Goal: Information Seeking & Learning: Learn about a topic

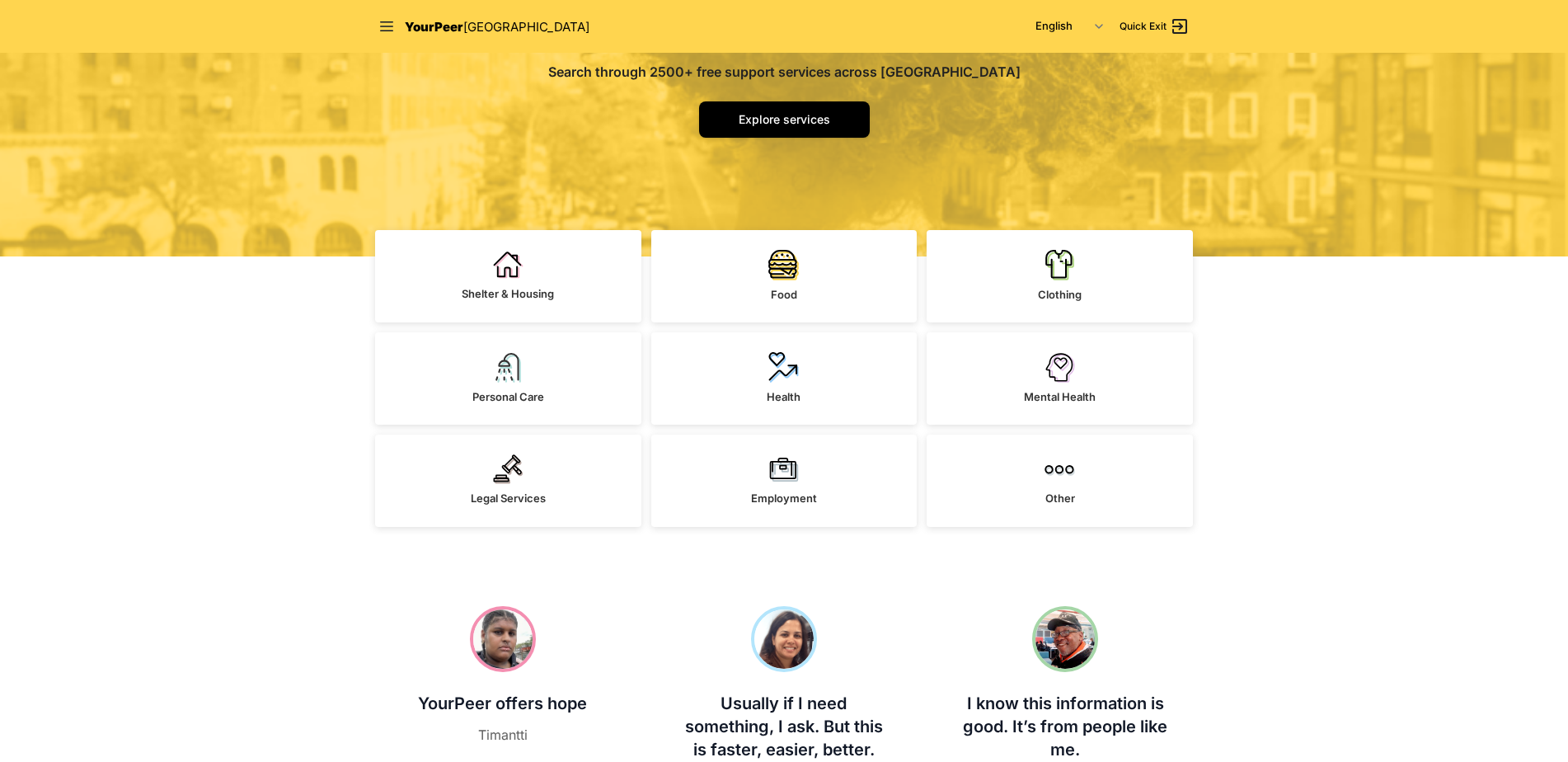
scroll to position [330, 0]
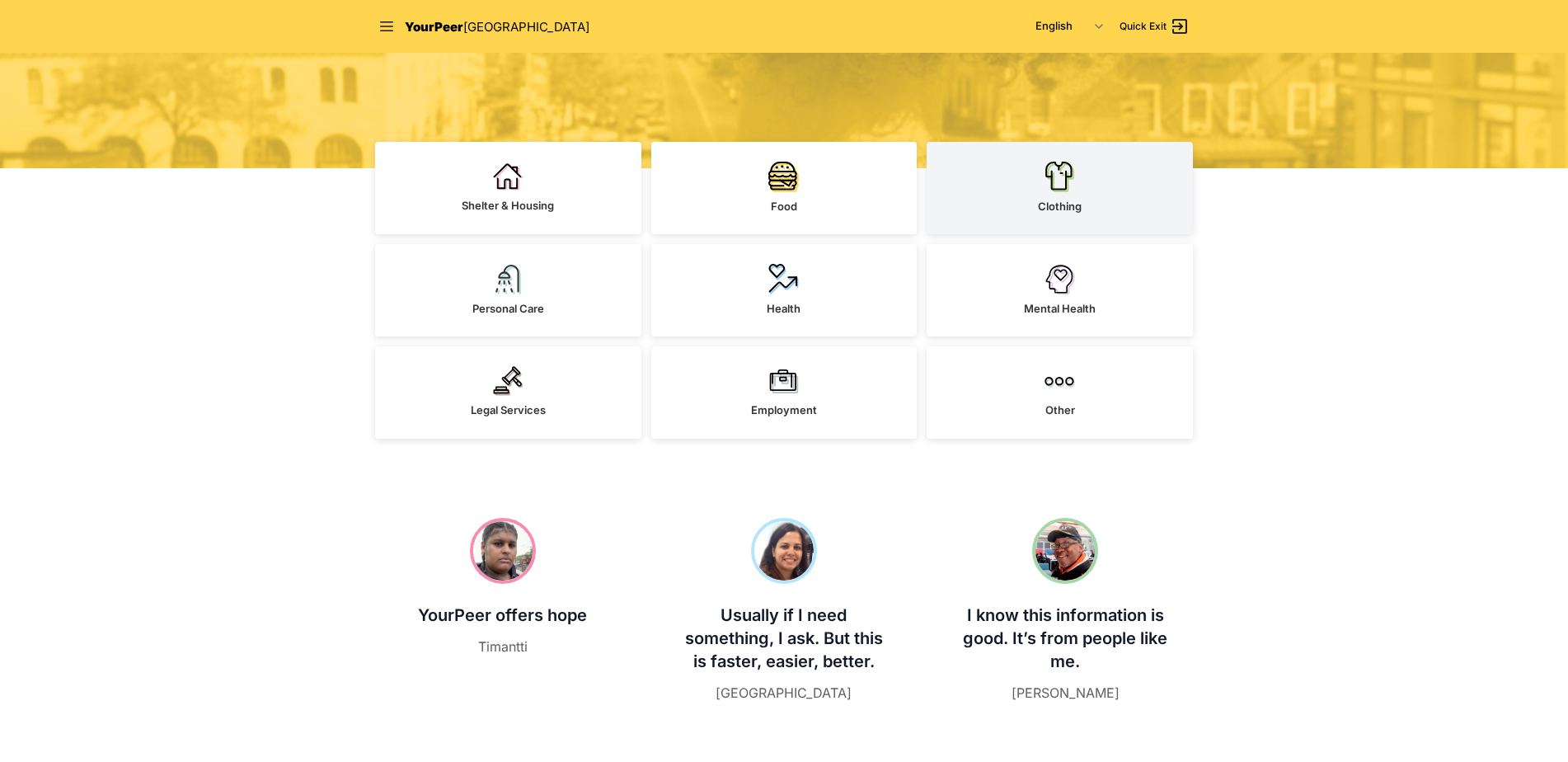
click at [1049, 188] on img at bounding box center [1059, 176] width 30 height 31
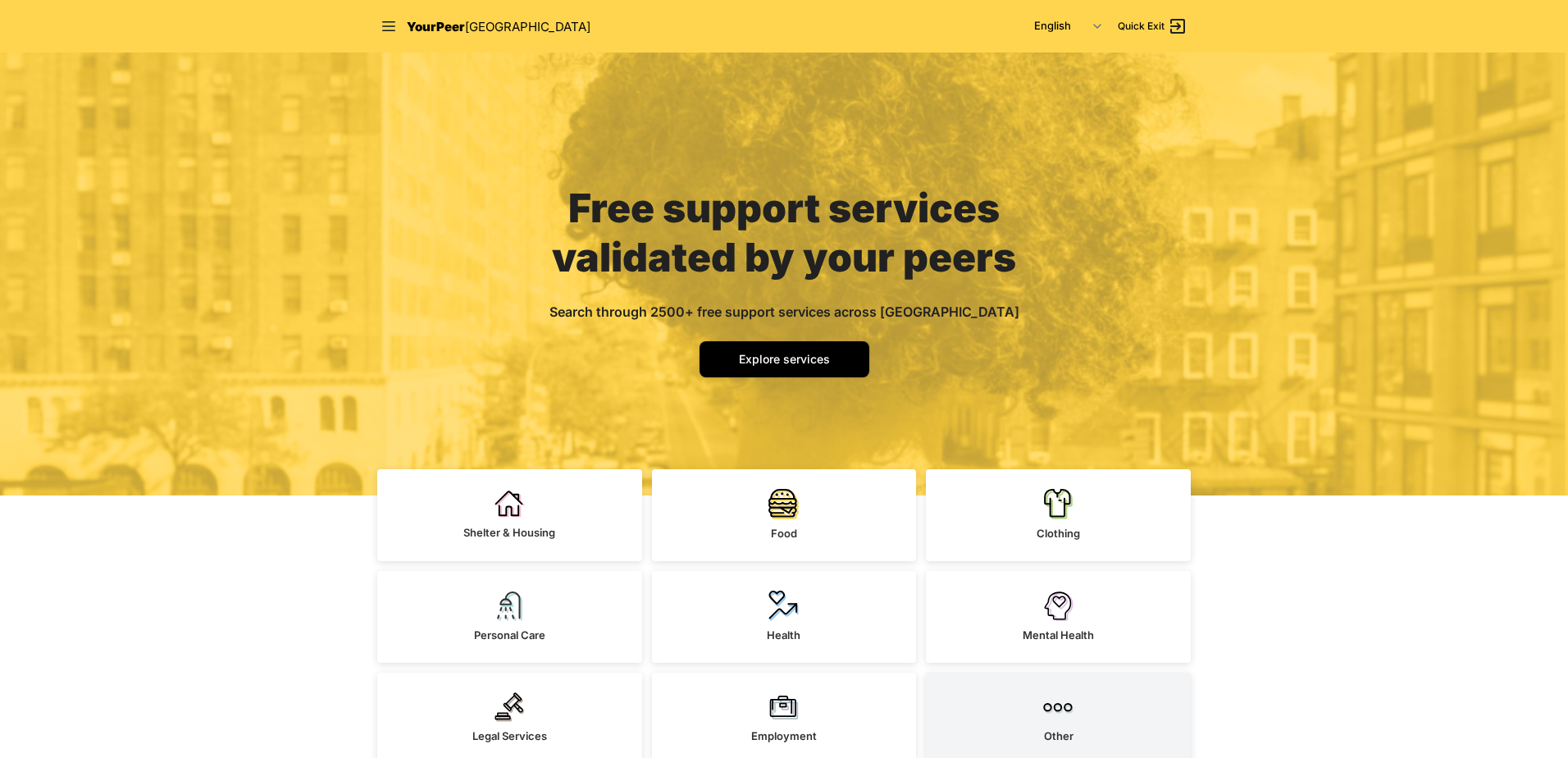
select select "recentlyUpdated"
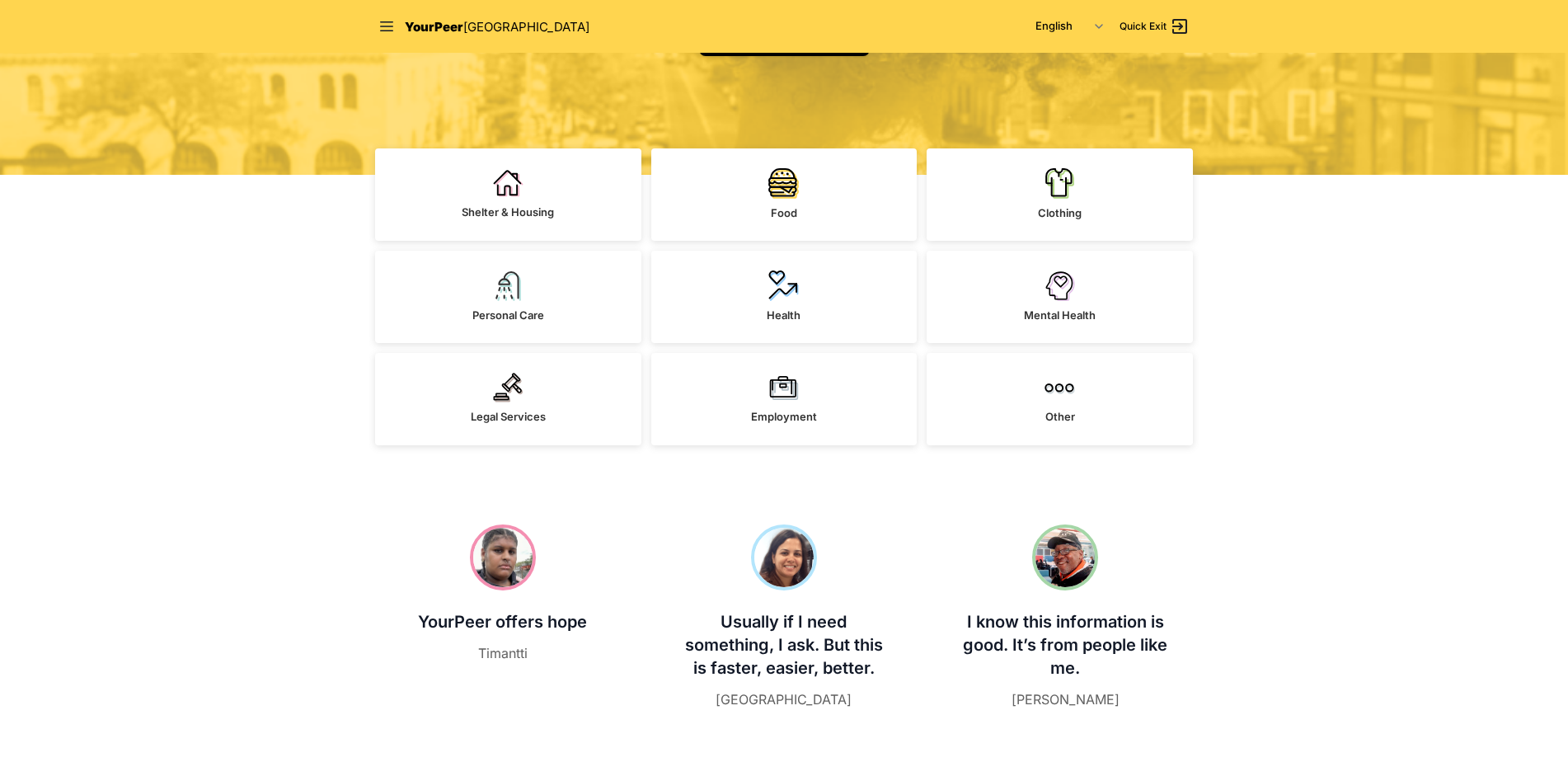
scroll to position [330, 0]
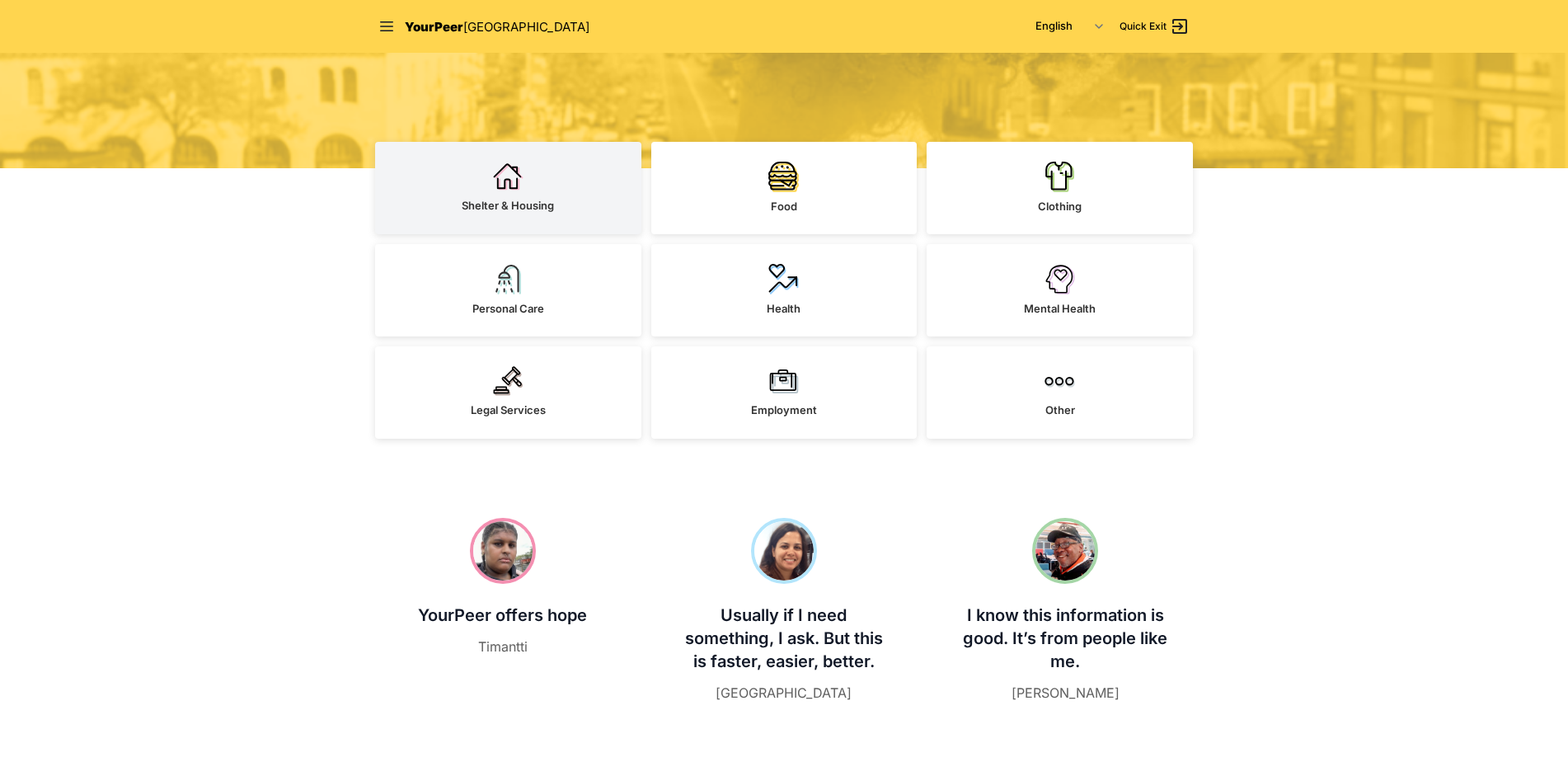
click at [520, 197] on link "Shelter & Housing" at bounding box center [508, 188] width 266 height 92
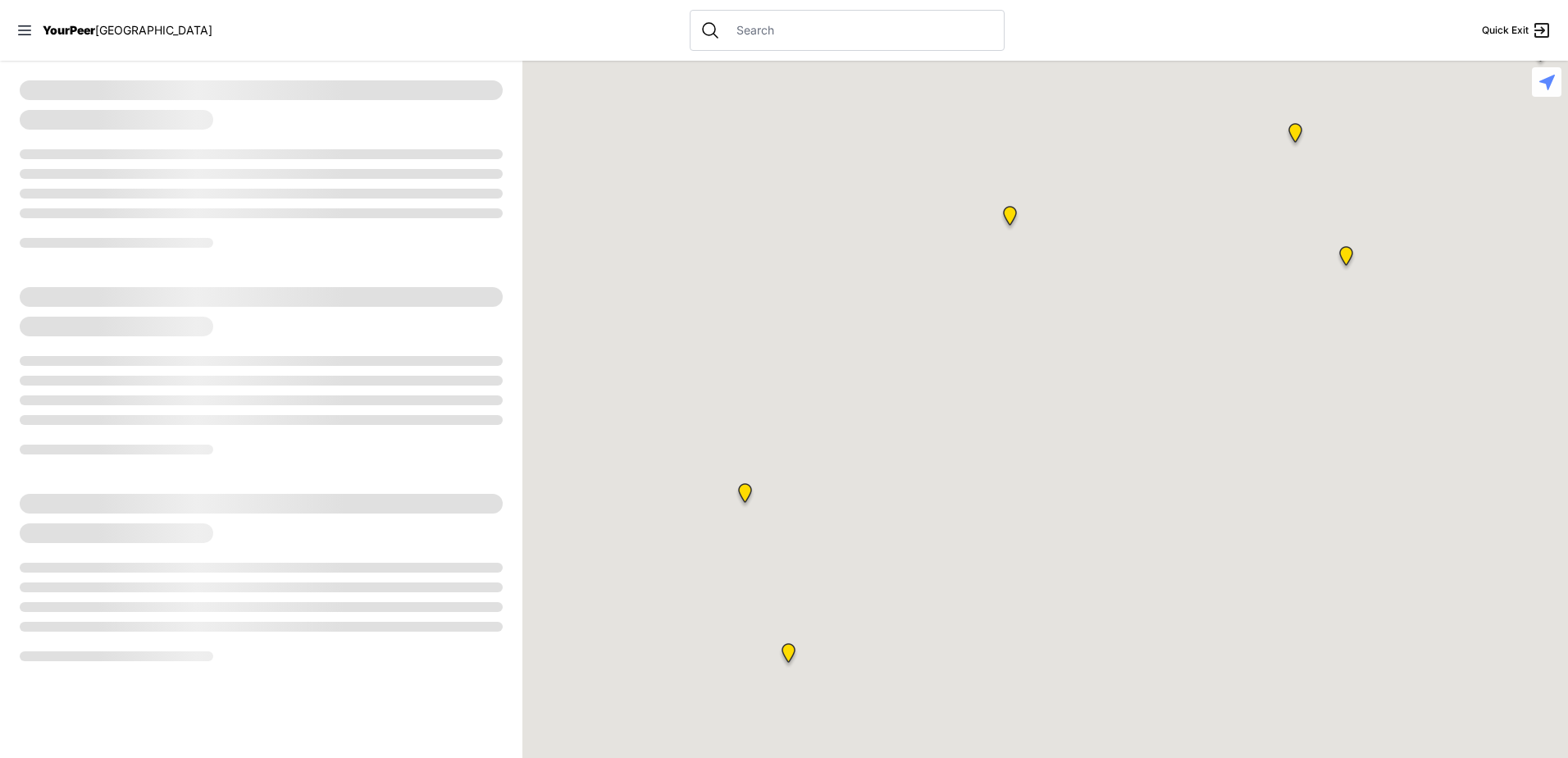
select select "recentlyUpdated"
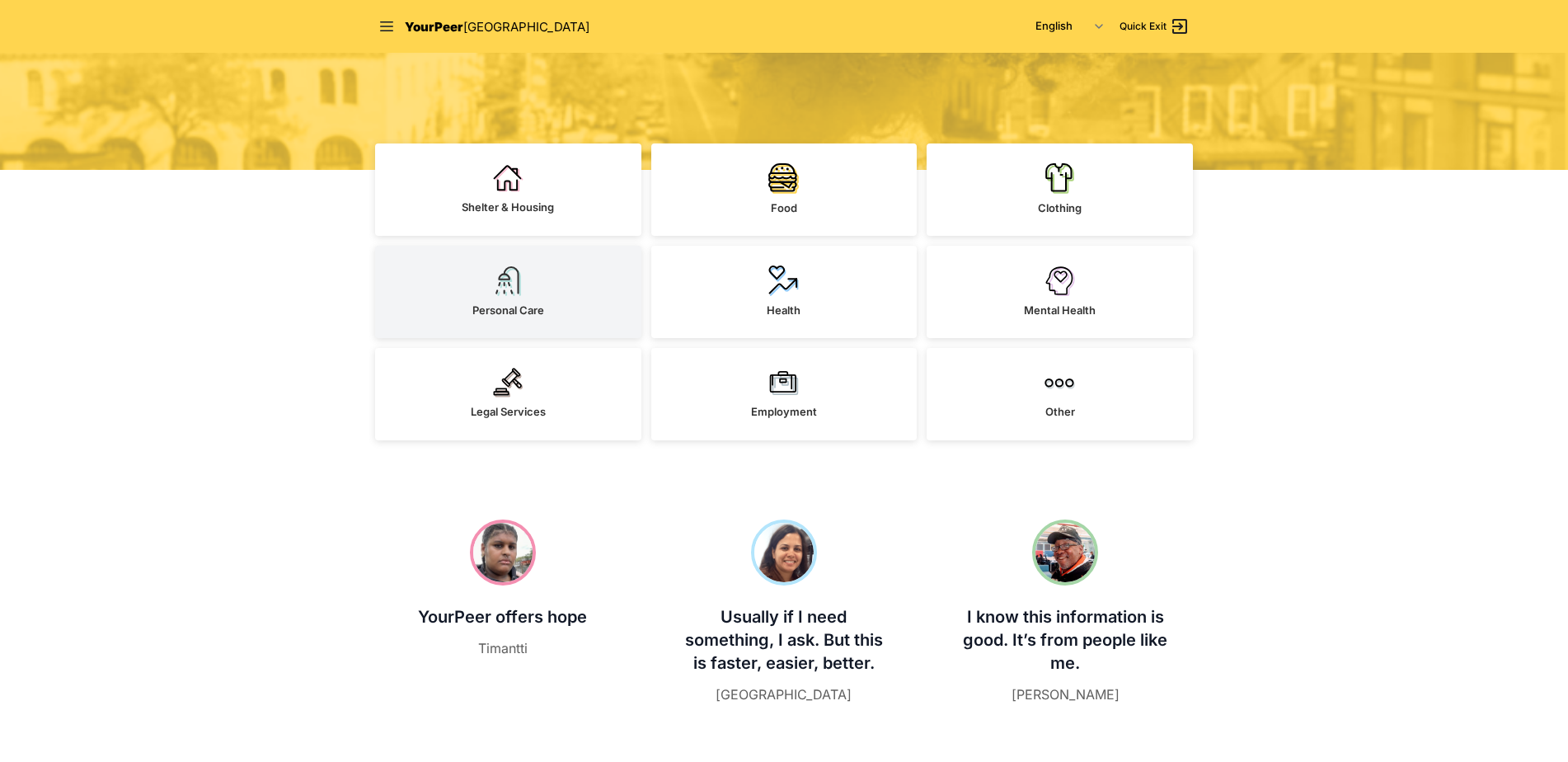
scroll to position [330, 0]
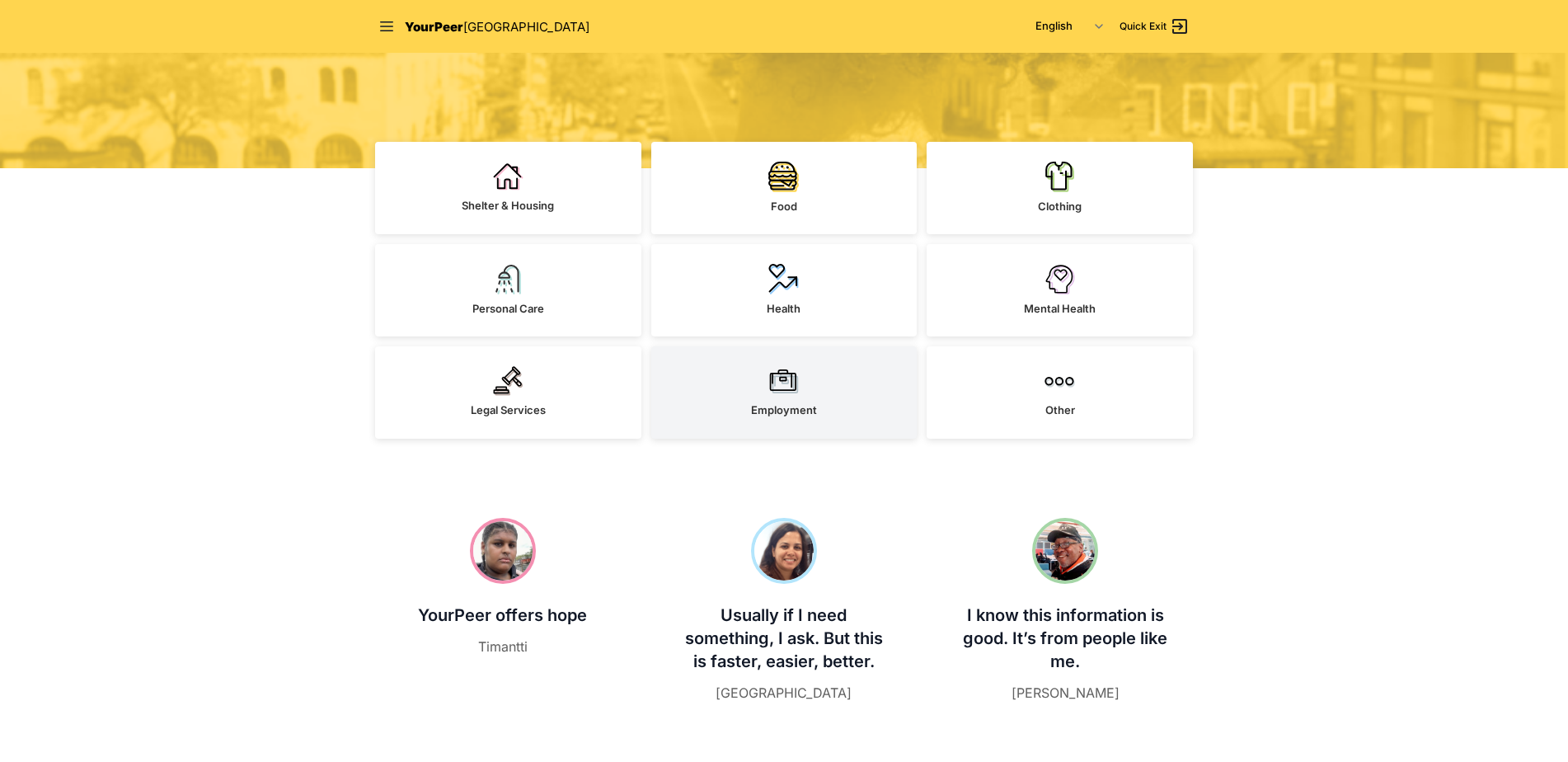
click at [780, 403] on div "Employment" at bounding box center [783, 411] width 66 height 17
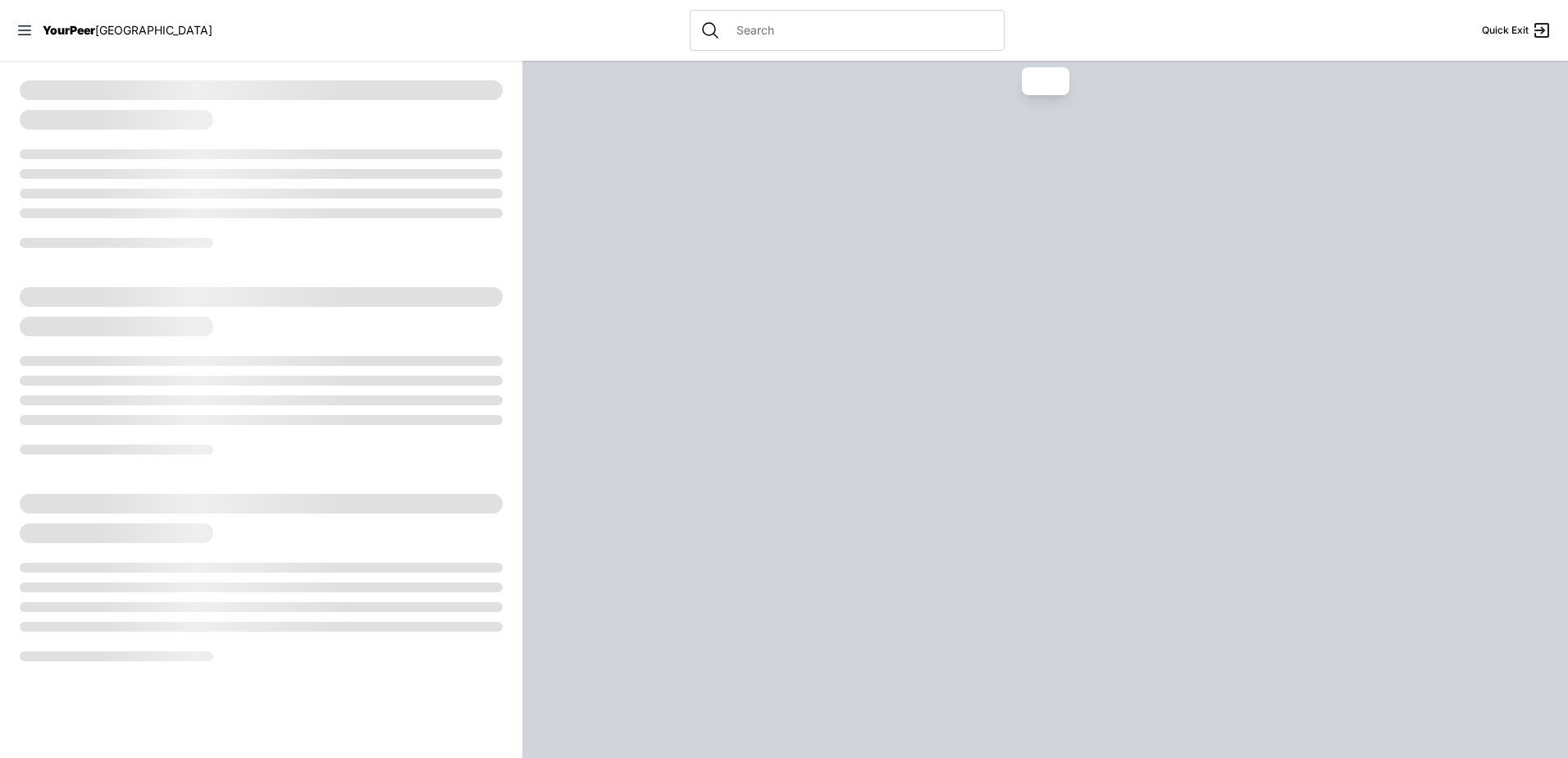
select select "recentlyUpdated"
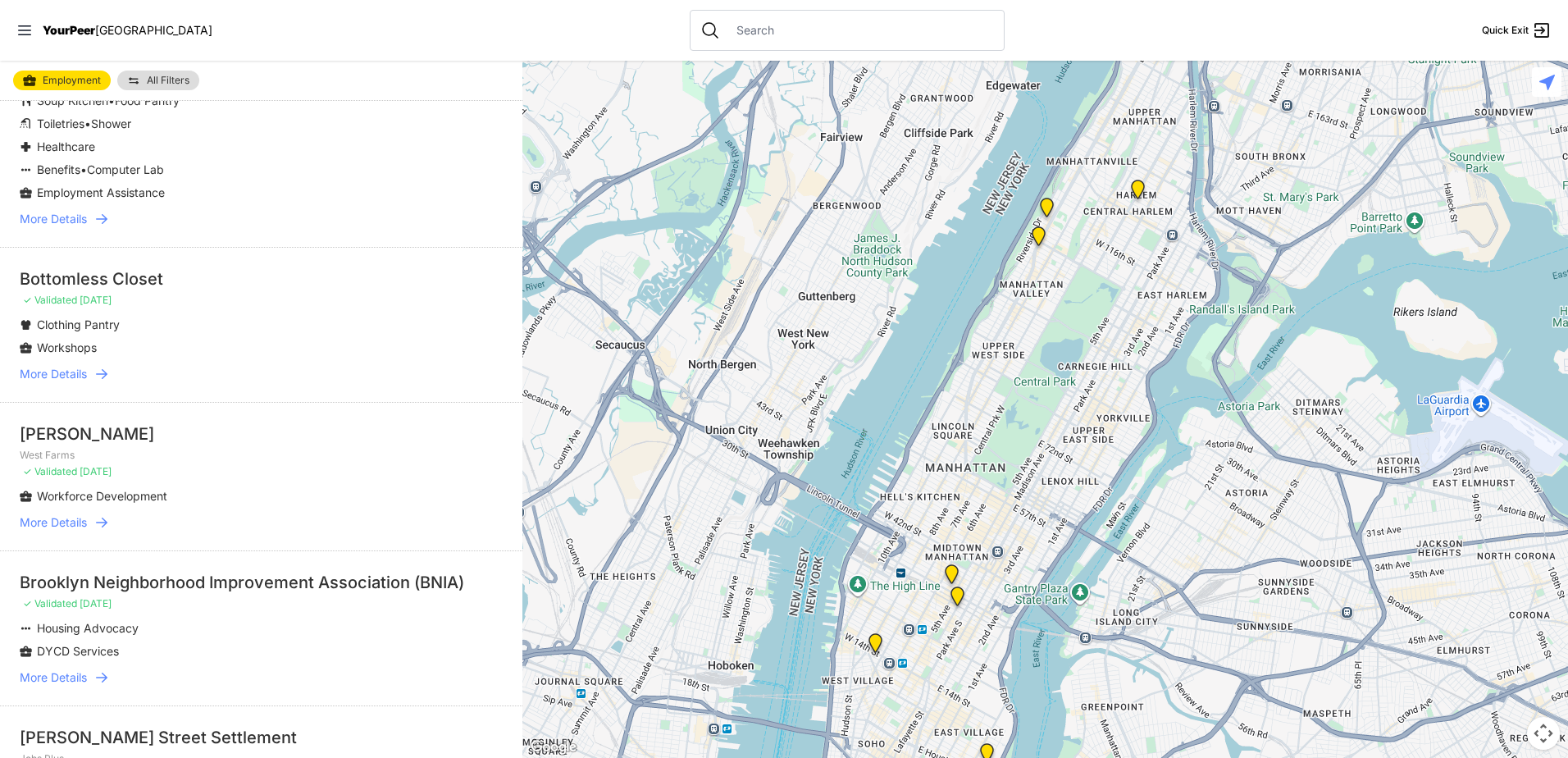
scroll to position [2051, 0]
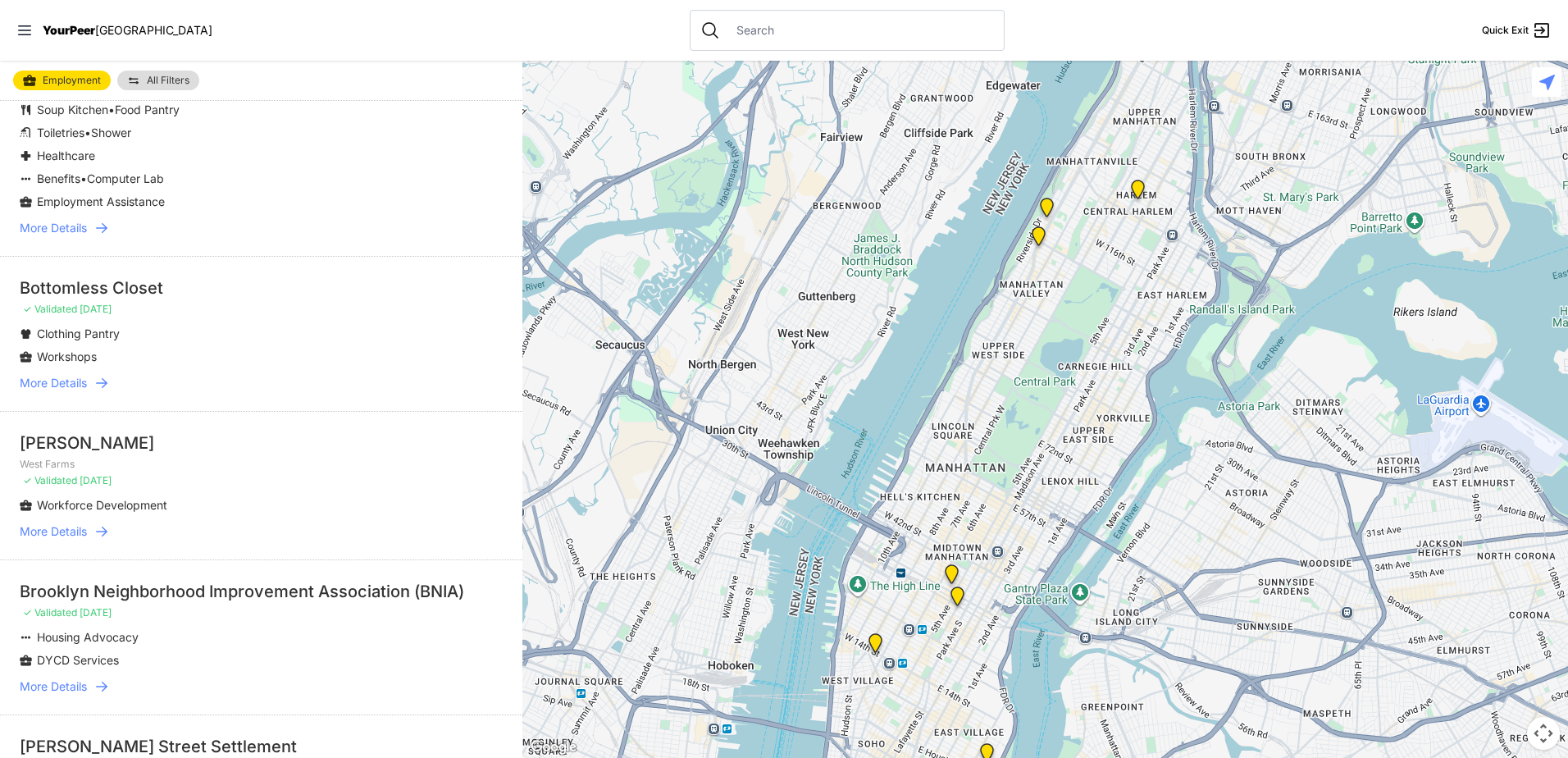
click at [61, 378] on span "More Details" at bounding box center [52, 383] width 67 height 17
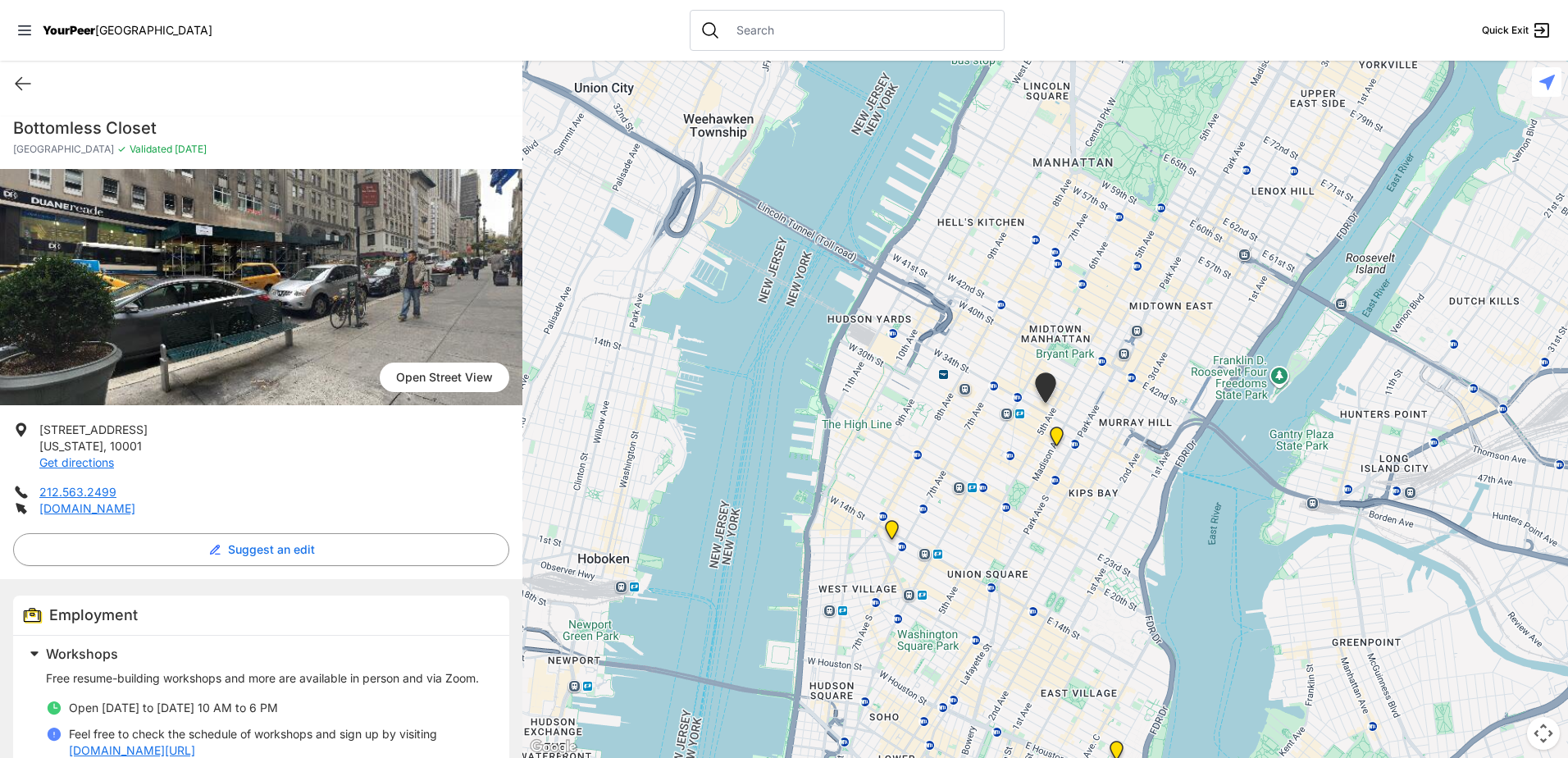
select select "recentlyUpdated"
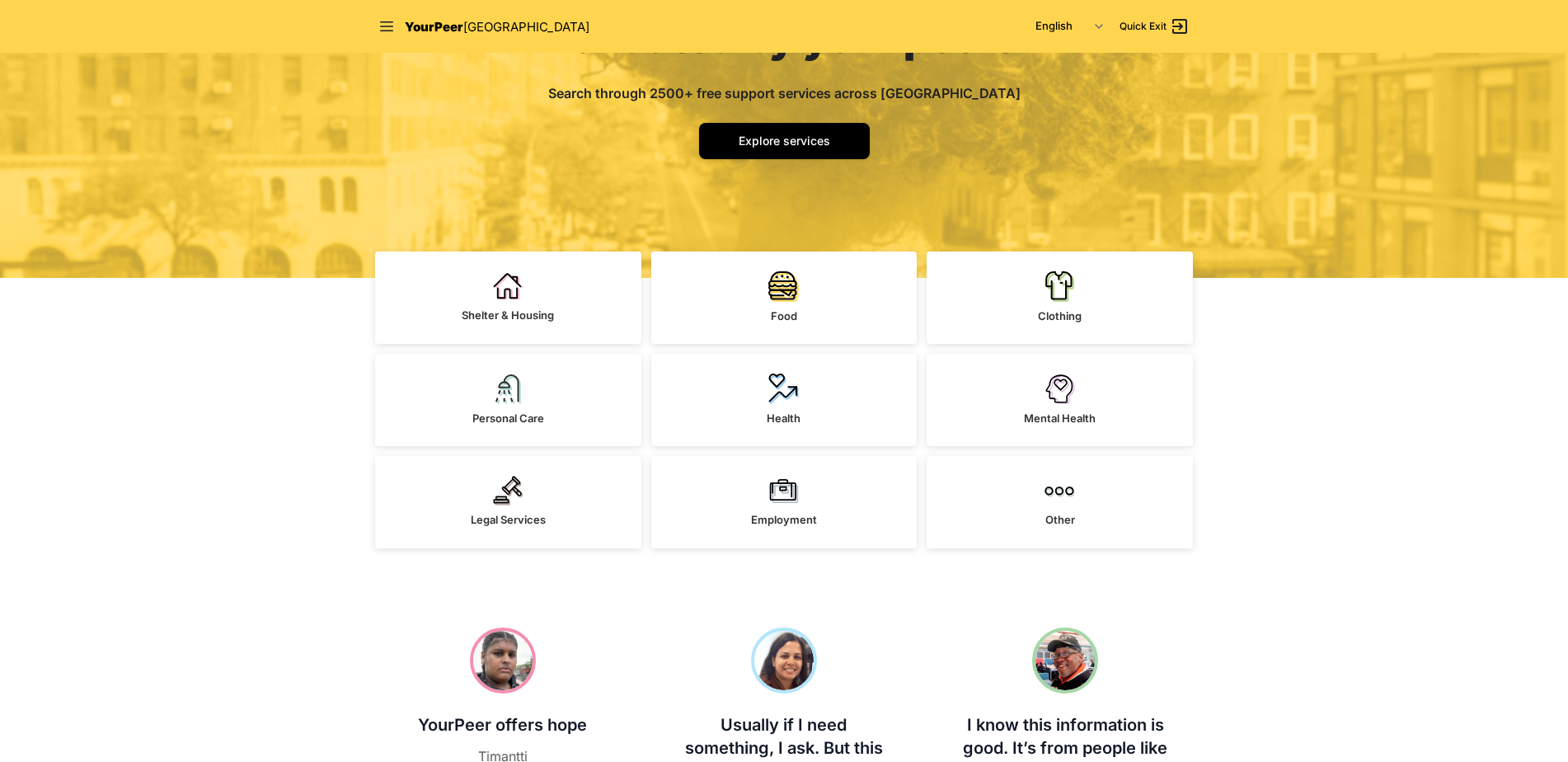
scroll to position [330, 0]
